Goal: Use online tool/utility: Utilize a website feature to perform a specific function

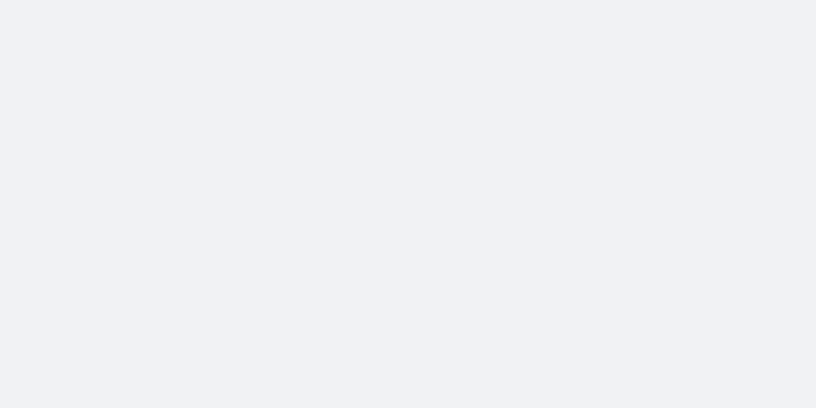
drag, startPoint x: 0, startPoint y: 0, endPoint x: 532, endPoint y: 176, distance: 560.6
click at [532, 176] on body at bounding box center [408, 204] width 816 height 408
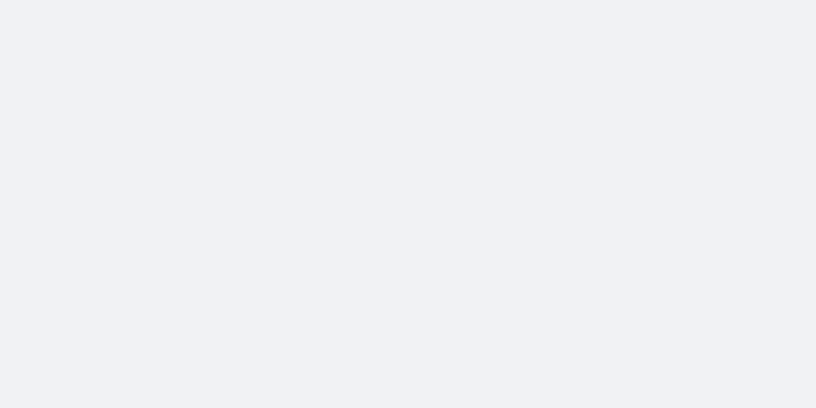
click at [532, 176] on body at bounding box center [408, 204] width 816 height 408
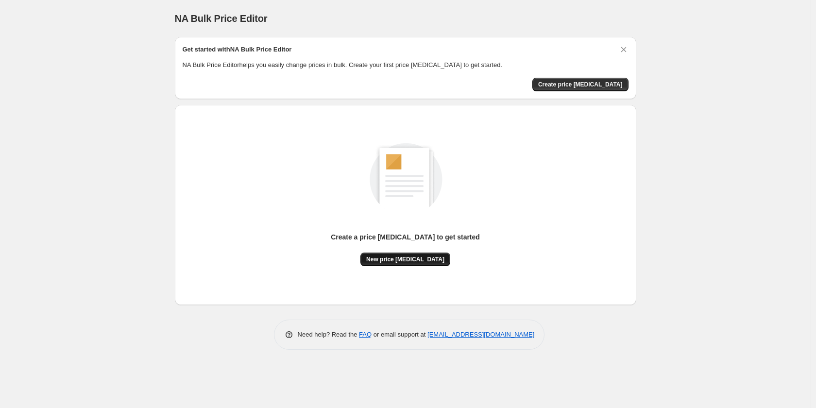
click at [395, 255] on button "New price [MEDICAL_DATA]" at bounding box center [405, 259] width 90 height 14
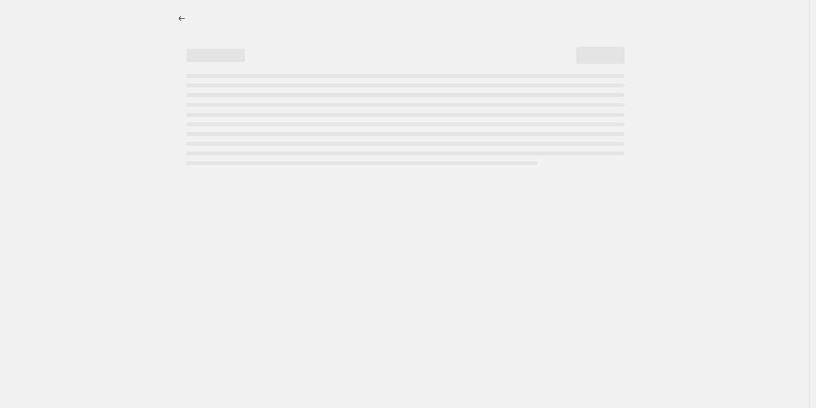
select select "percentage"
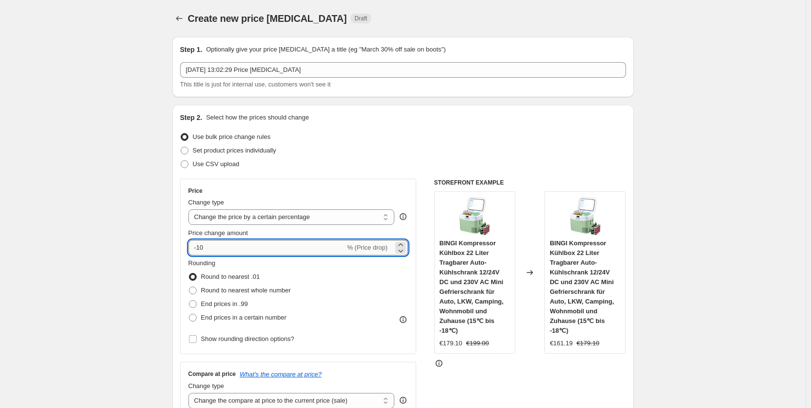
click at [275, 249] on input "-10" at bounding box center [266, 248] width 157 height 16
type input "-1"
type input "-25"
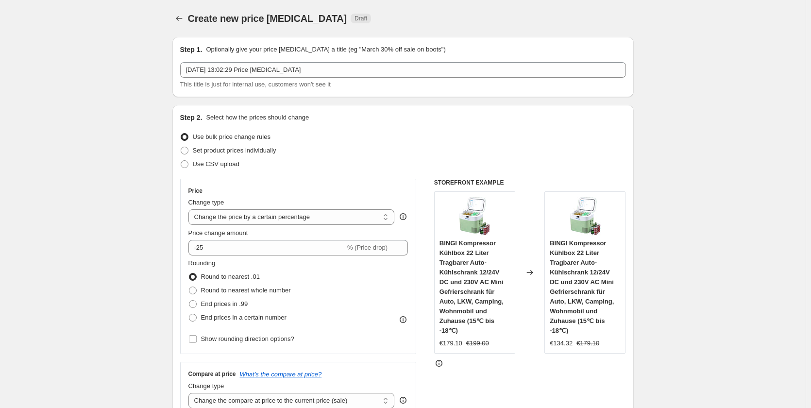
click at [400, 172] on div "Step 2. Select how the prices should change Use bulk price change rules Set pro…" at bounding box center [403, 275] width 446 height 325
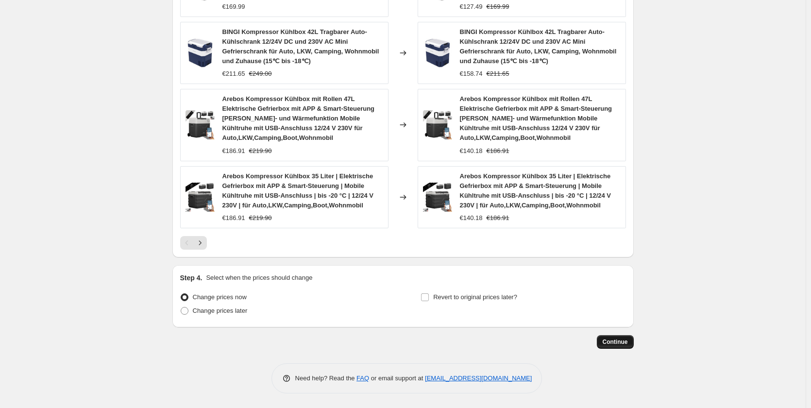
click at [620, 340] on span "Continue" at bounding box center [615, 342] width 25 height 8
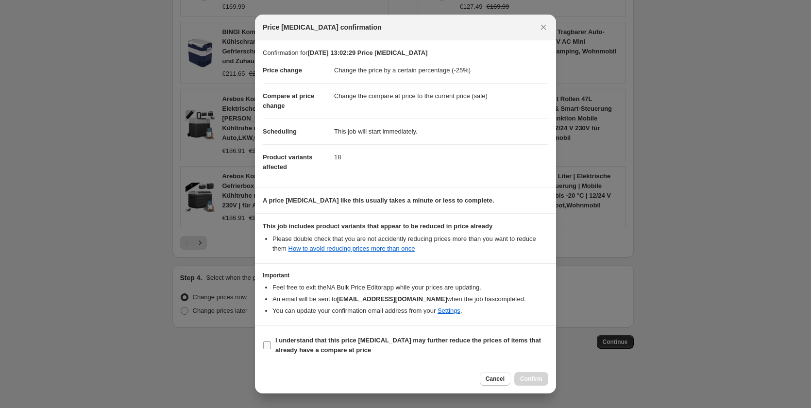
click at [461, 346] on span "I understand that this price change job may further reduce the prices of items …" at bounding box center [411, 345] width 273 height 19
click at [271, 346] on input "I understand that this price change job may further reduce the prices of items …" at bounding box center [267, 345] width 8 height 8
checkbox input "true"
click at [536, 374] on button "Confirm" at bounding box center [531, 379] width 34 height 14
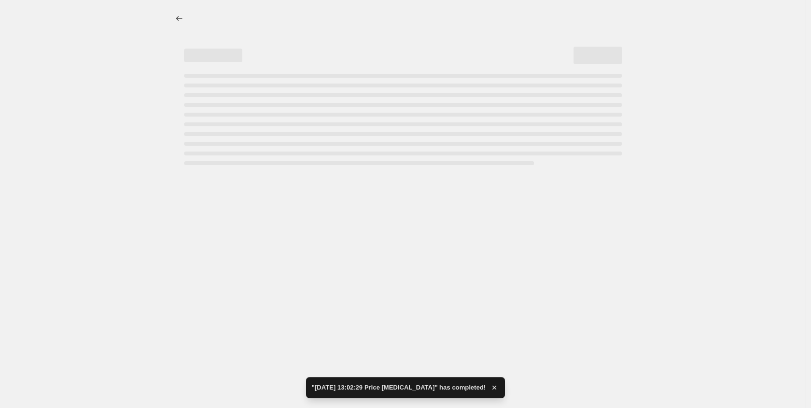
select select "percentage"
